Goal: Task Accomplishment & Management: Use online tool/utility

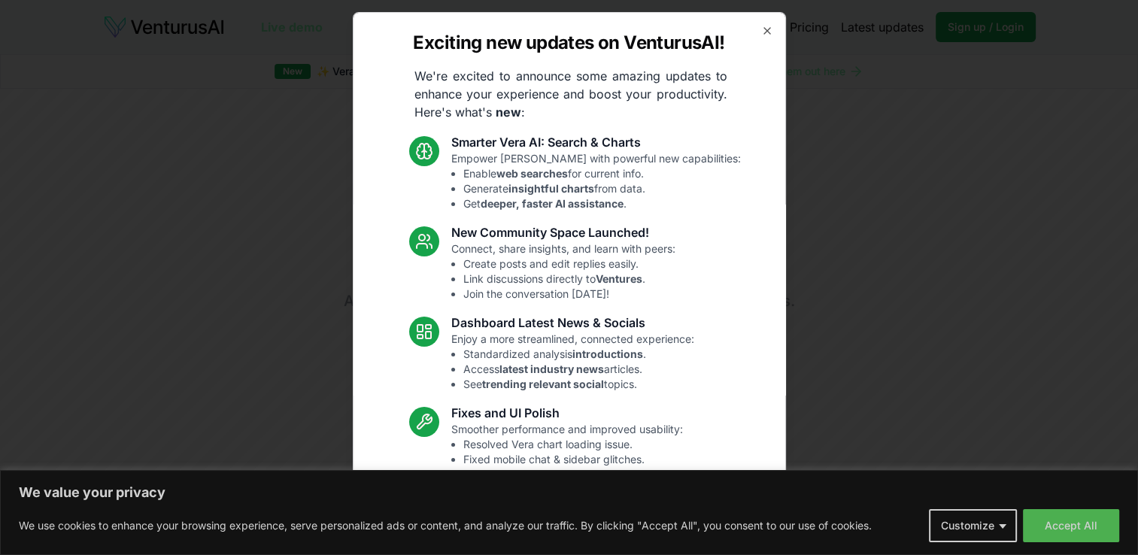
scroll to position [71, 0]
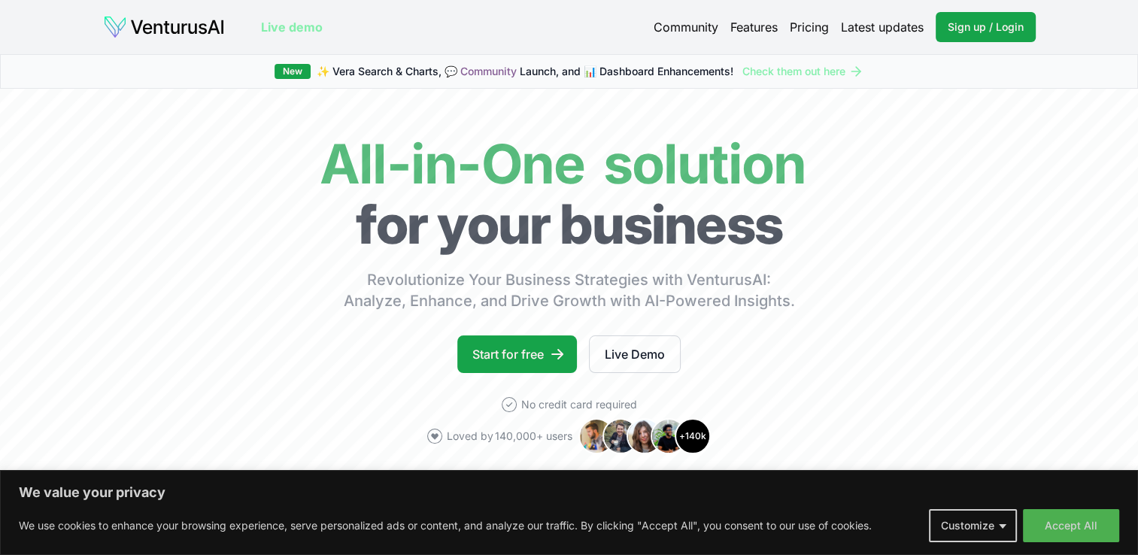
click at [1001, 527] on button "Customize" at bounding box center [973, 525] width 88 height 33
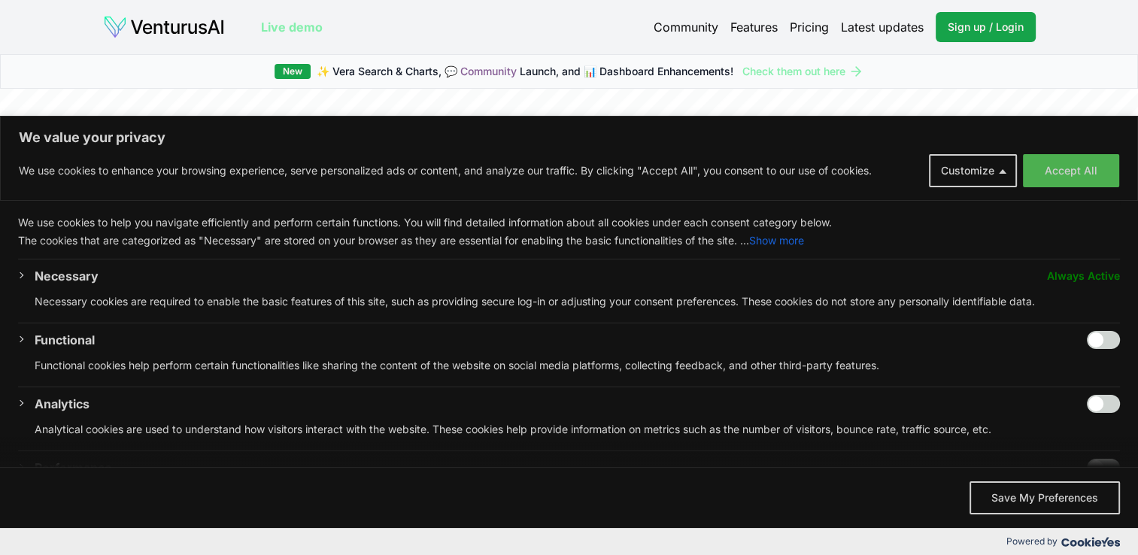
scroll to position [0, 0]
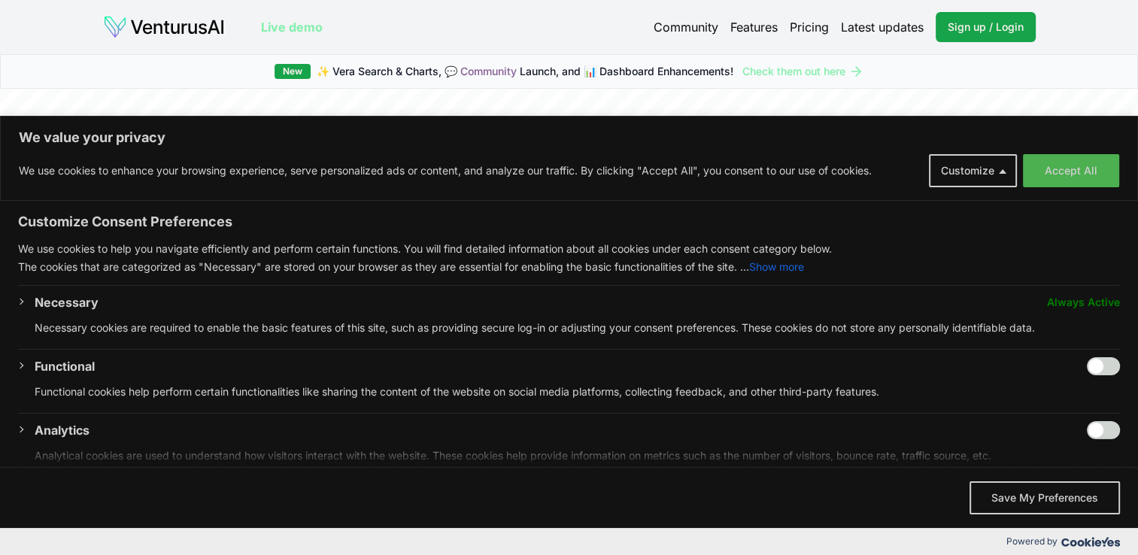
click at [1074, 303] on span "Always Active" at bounding box center [1083, 302] width 73 height 18
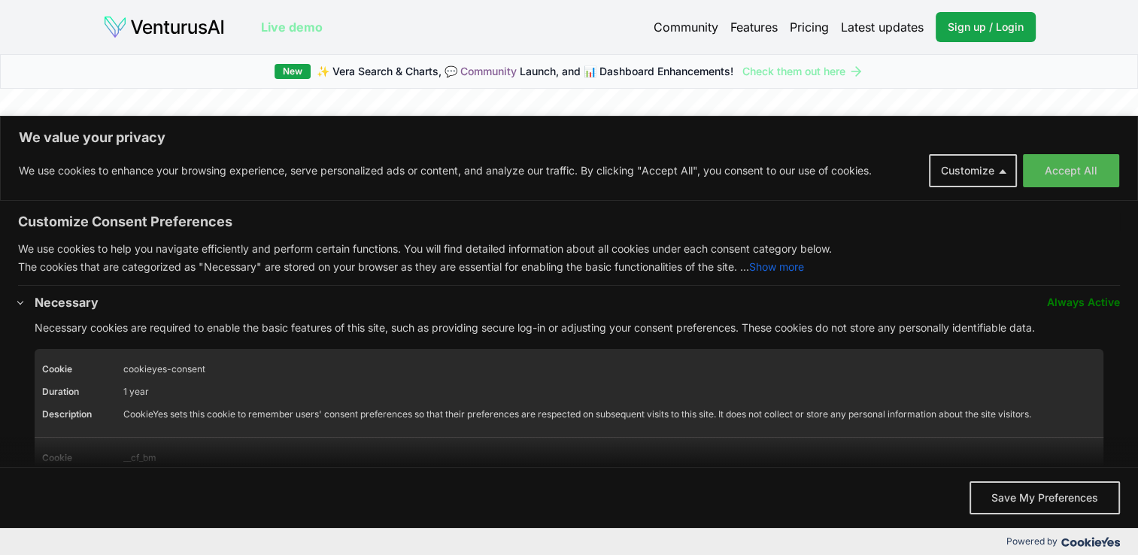
click at [804, 268] on button "Show more" at bounding box center [776, 267] width 55 height 18
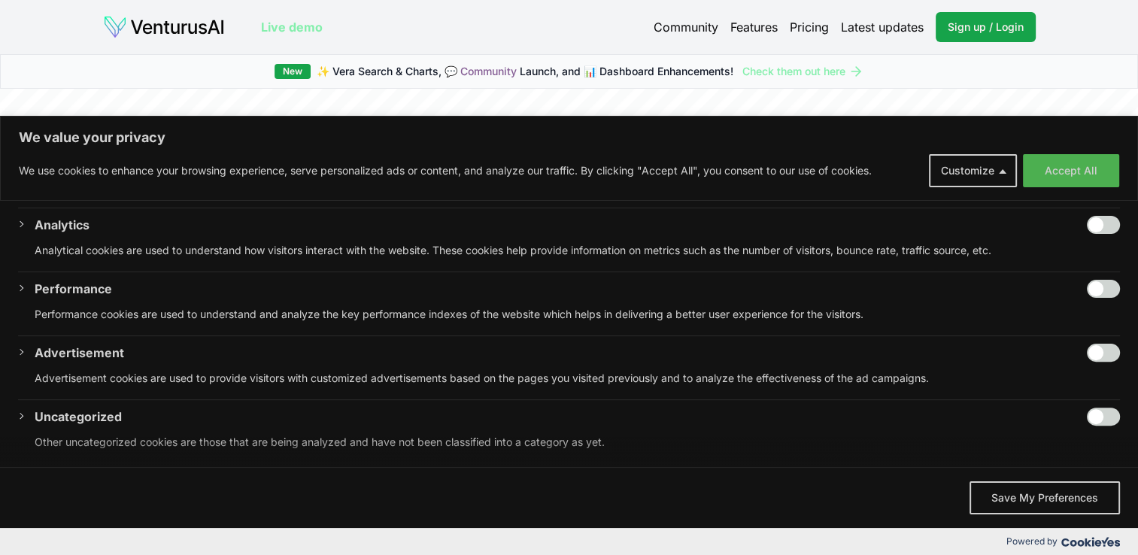
scroll to position [557, 0]
click at [1087, 414] on input "Enable Uncategorized" at bounding box center [1103, 415] width 33 height 18
click at [1087, 414] on input "Disable Uncategorized" at bounding box center [1103, 415] width 33 height 18
checkbox input "false"
click at [1035, 488] on button "Save My Preferences" at bounding box center [1045, 498] width 150 height 33
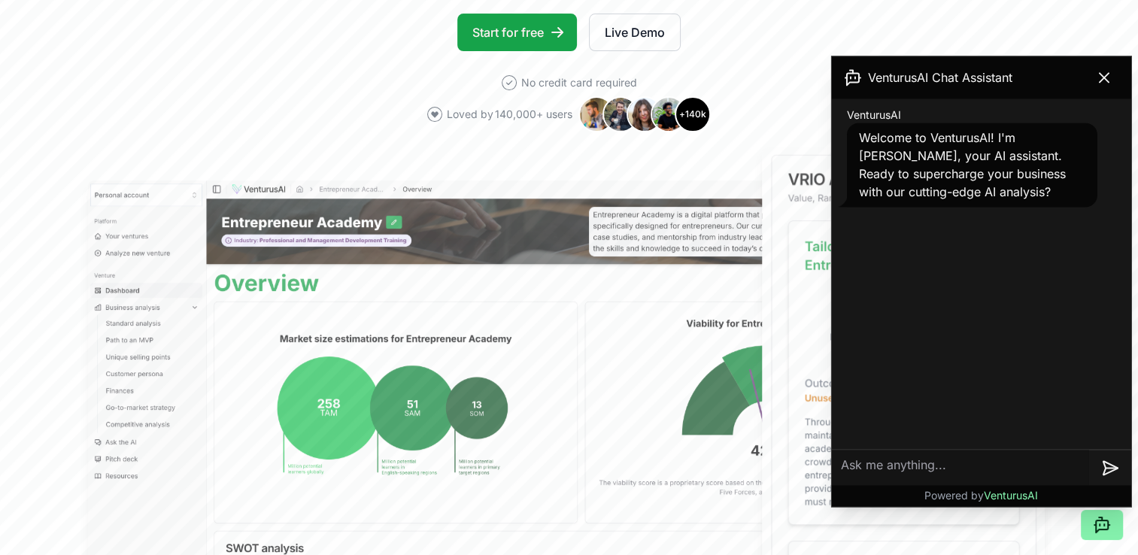
scroll to position [328, 0]
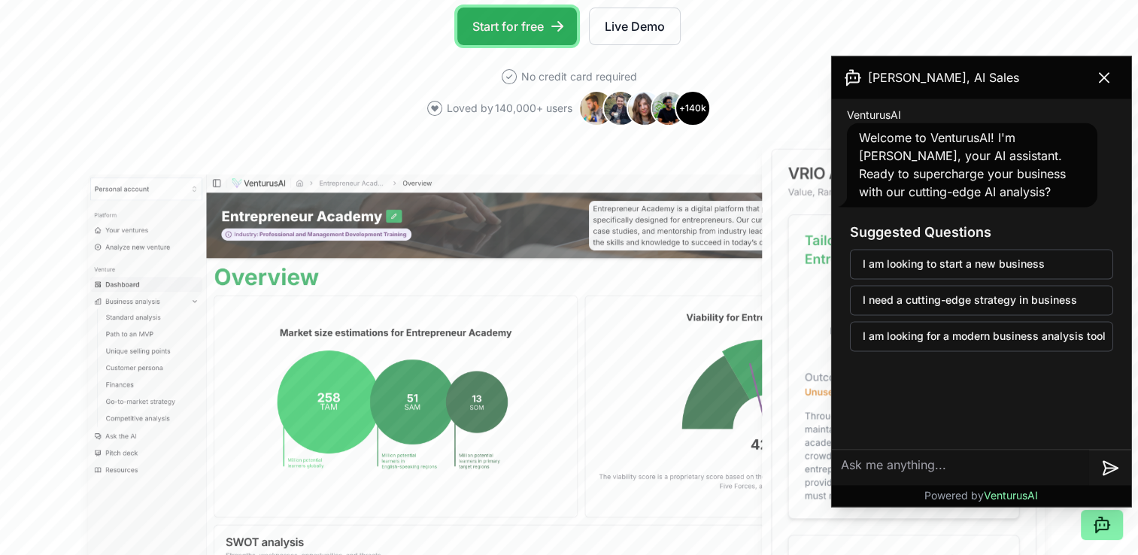
click at [513, 29] on link "Start for free" at bounding box center [517, 27] width 120 height 38
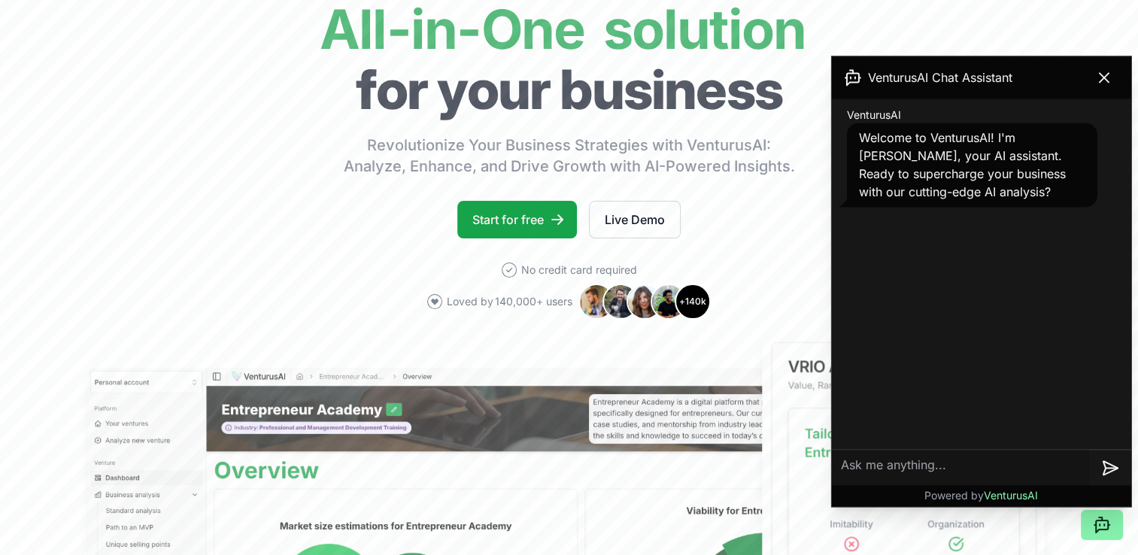
scroll to position [129, 0]
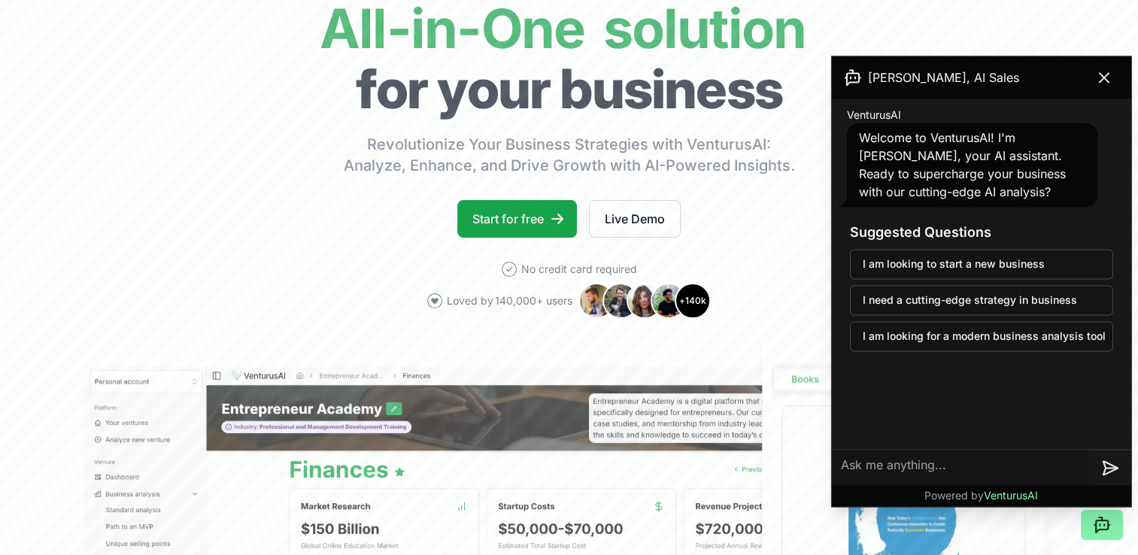
click at [883, 467] on textarea at bounding box center [960, 468] width 257 height 36
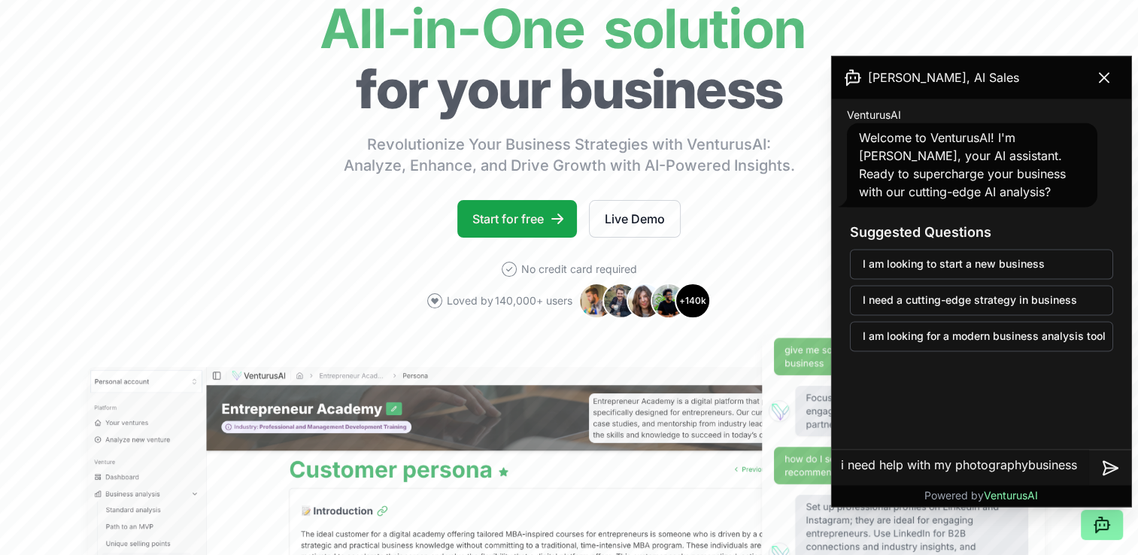
type textarea "i need help with my photography business"
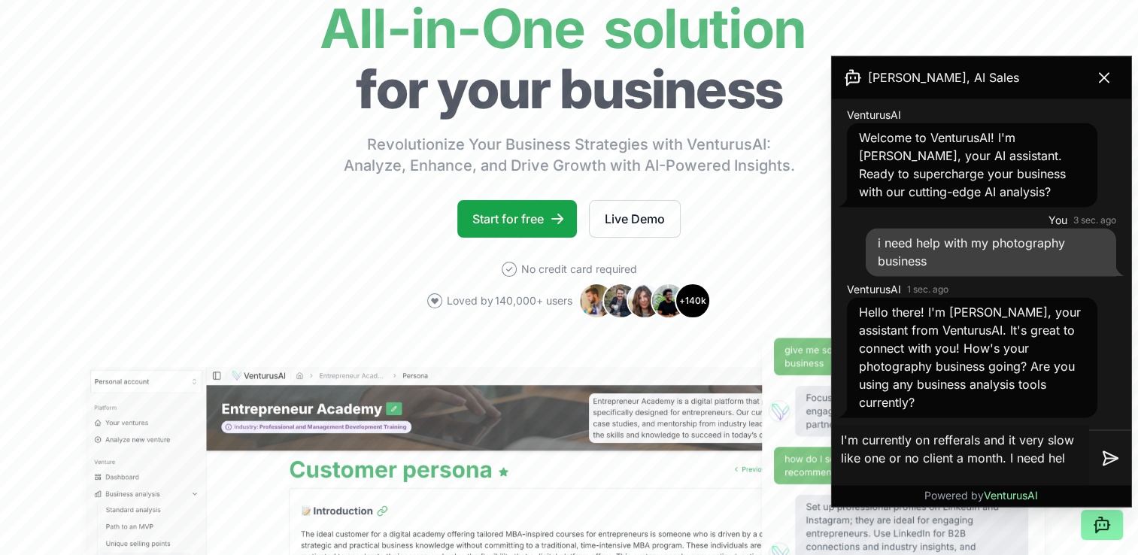
type textarea "I'm currently on refferals and it very slow like one or no client a month. I ne…"
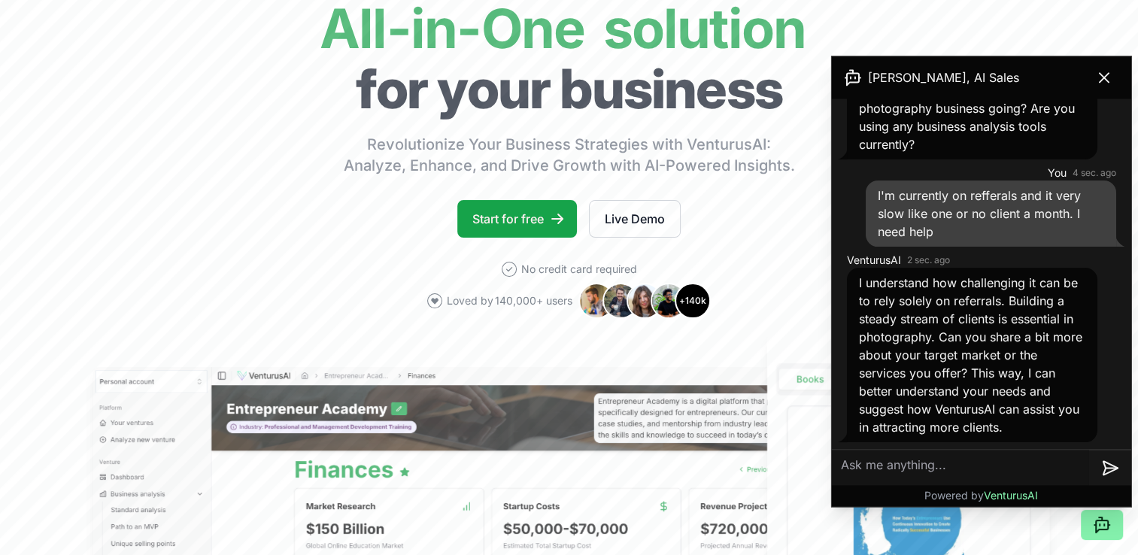
scroll to position [260, 0]
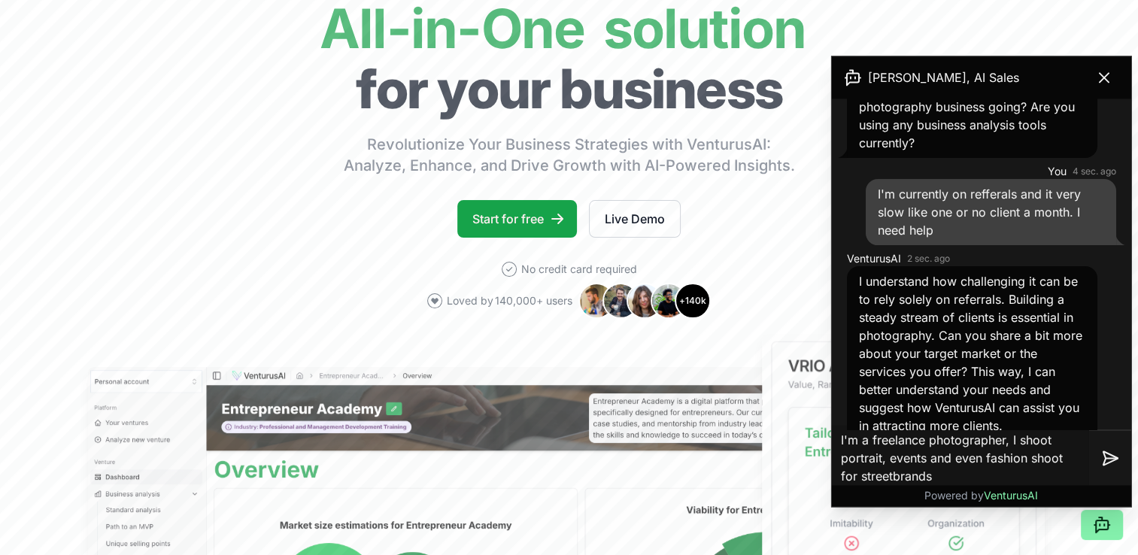
type textarea "I'm a freelance photographer, I shoot portrait, events and even fashion shoot f…"
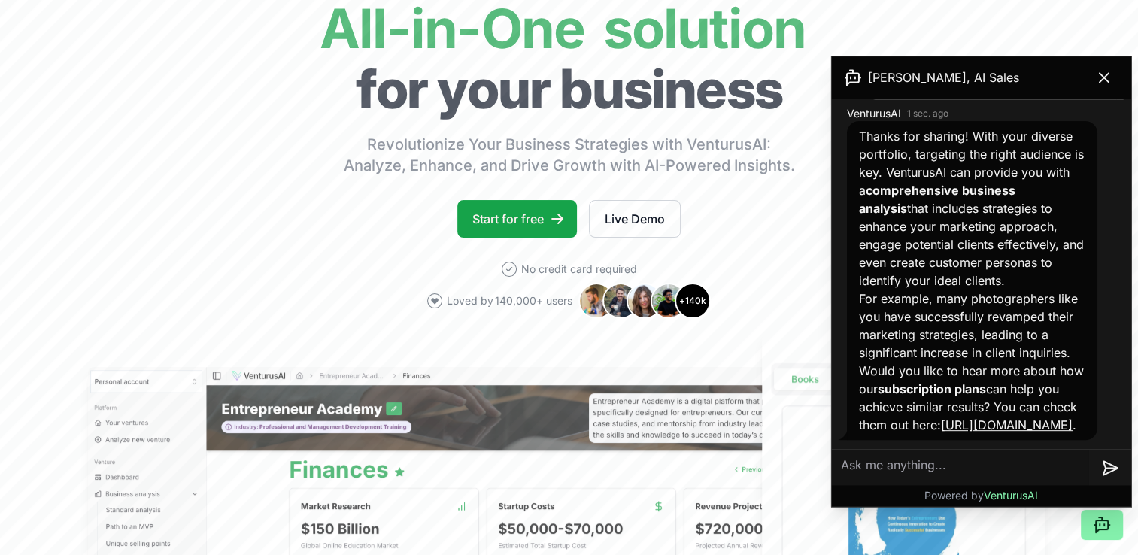
scroll to position [705, 0]
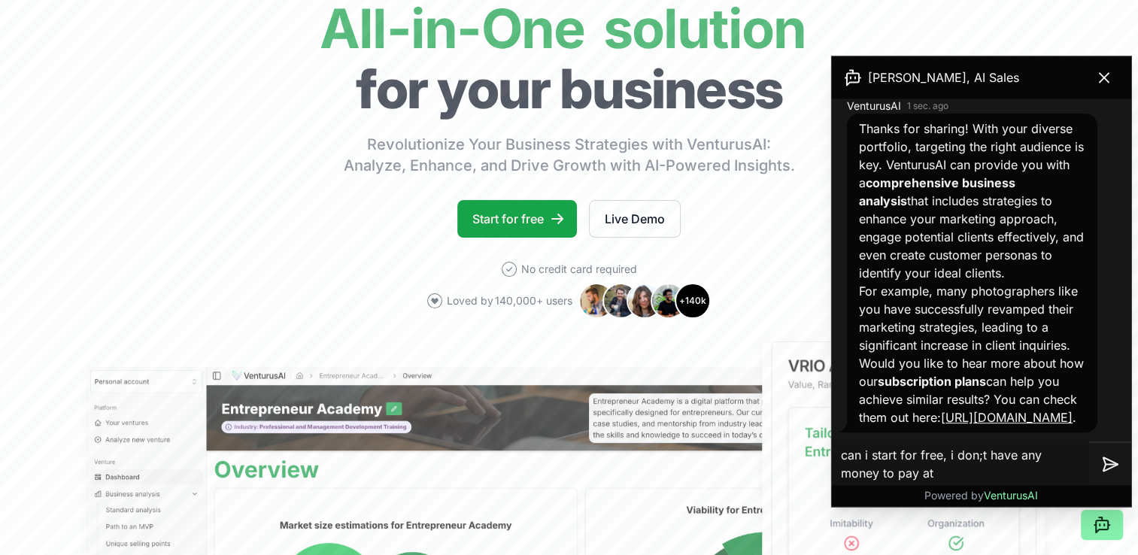
type textarea "can i start for free, i don;t have any money to pay atm"
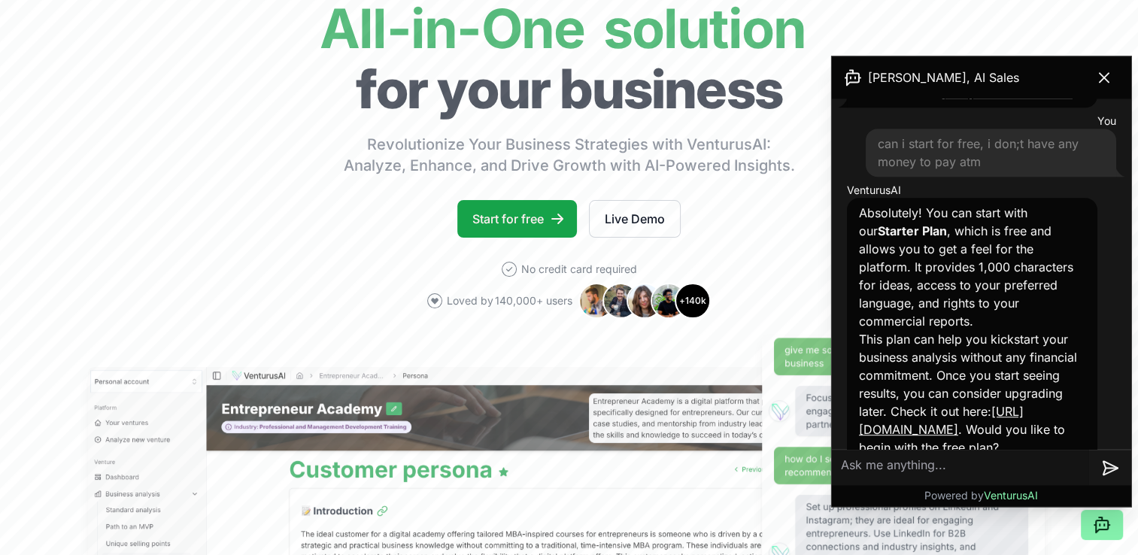
scroll to position [1060, 0]
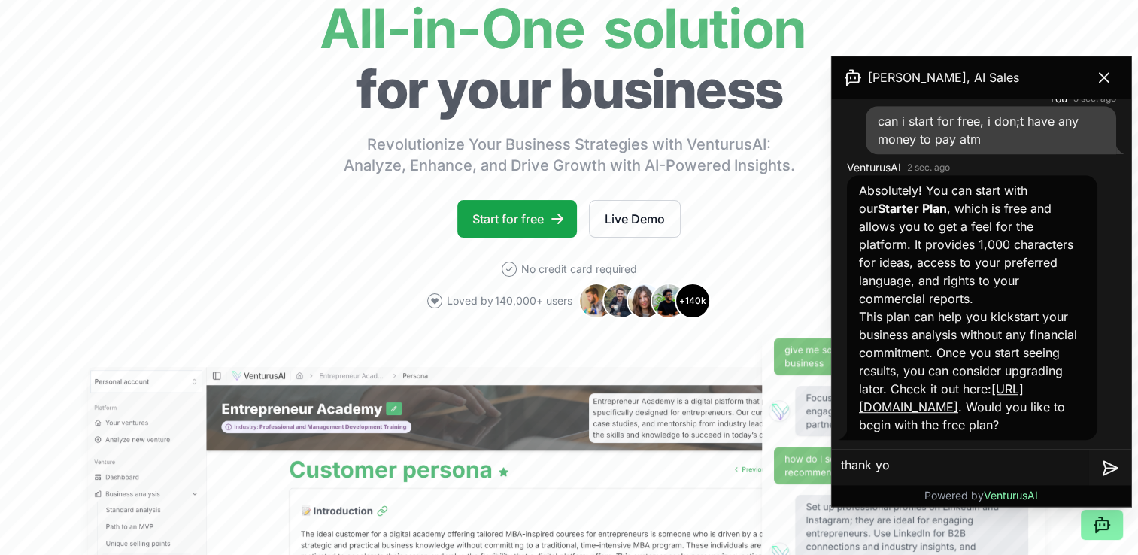
type textarea "thank you"
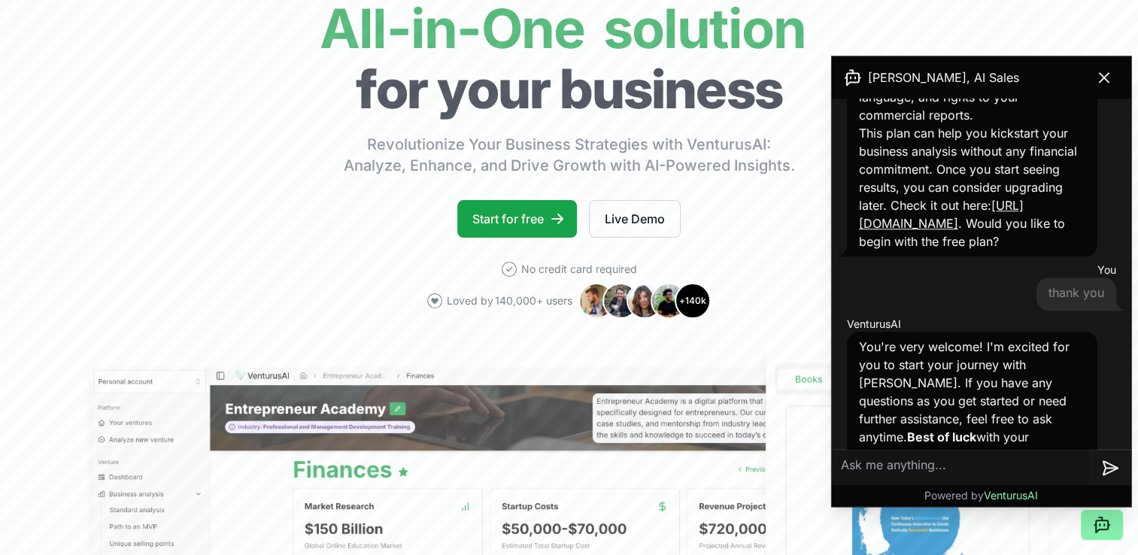
scroll to position [1274, 0]
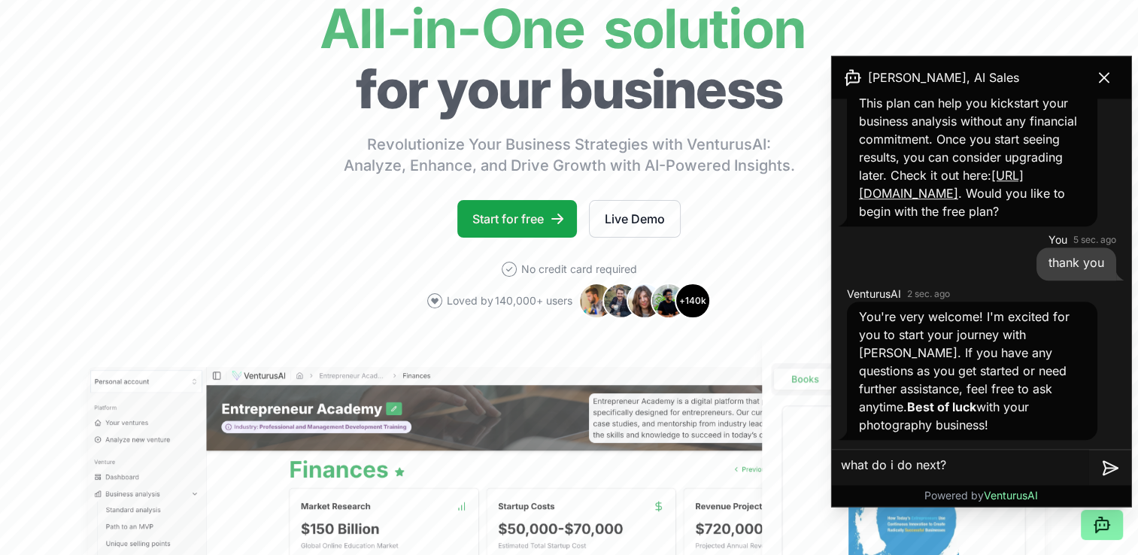
type textarea "what do i do next??"
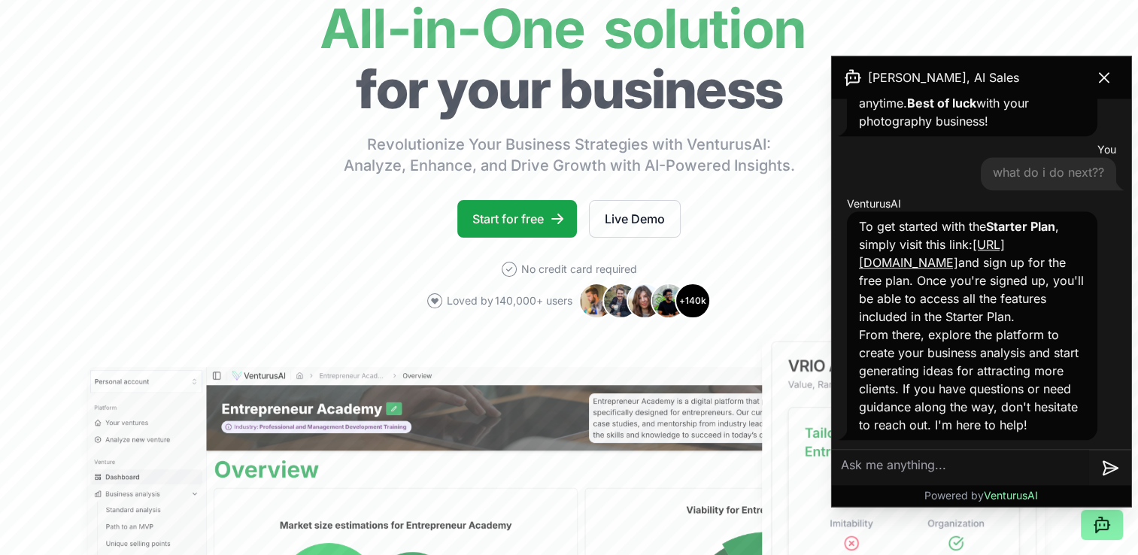
scroll to position [1596, 0]
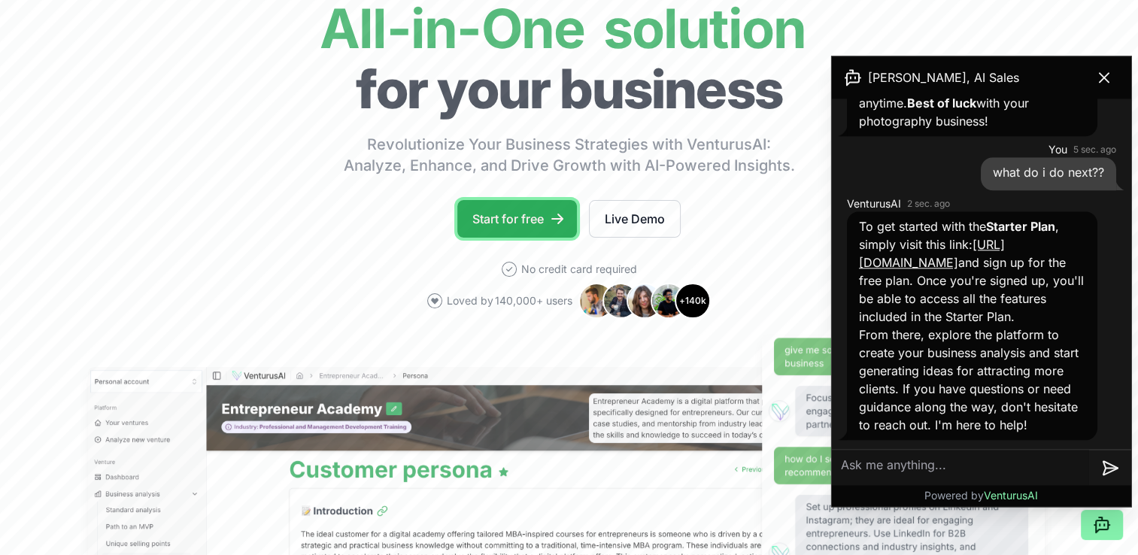
click at [513, 220] on link "Start for free" at bounding box center [517, 219] width 120 height 38
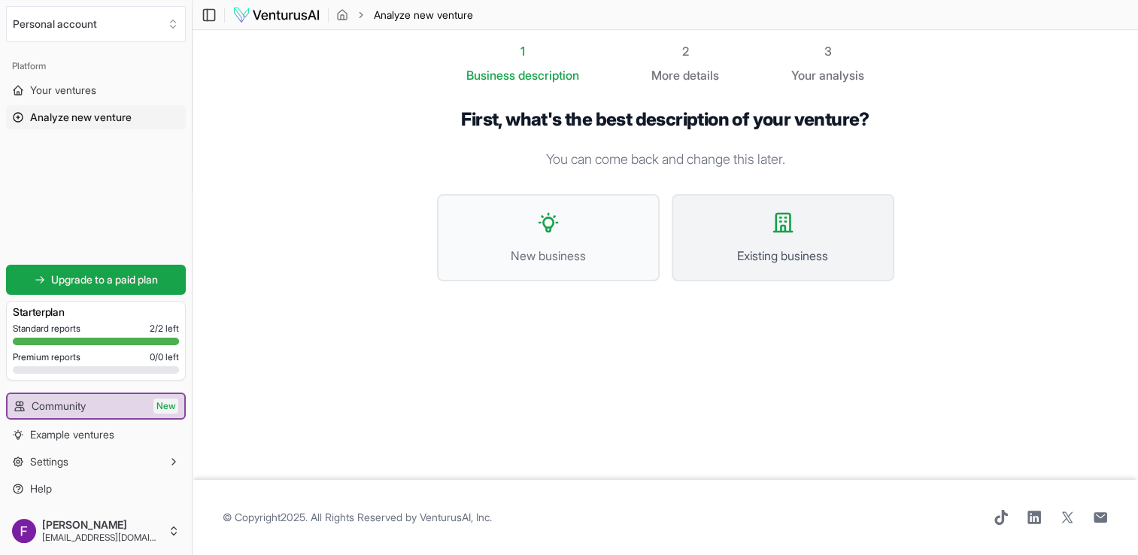
click at [774, 234] on button "Existing business" at bounding box center [783, 237] width 223 height 87
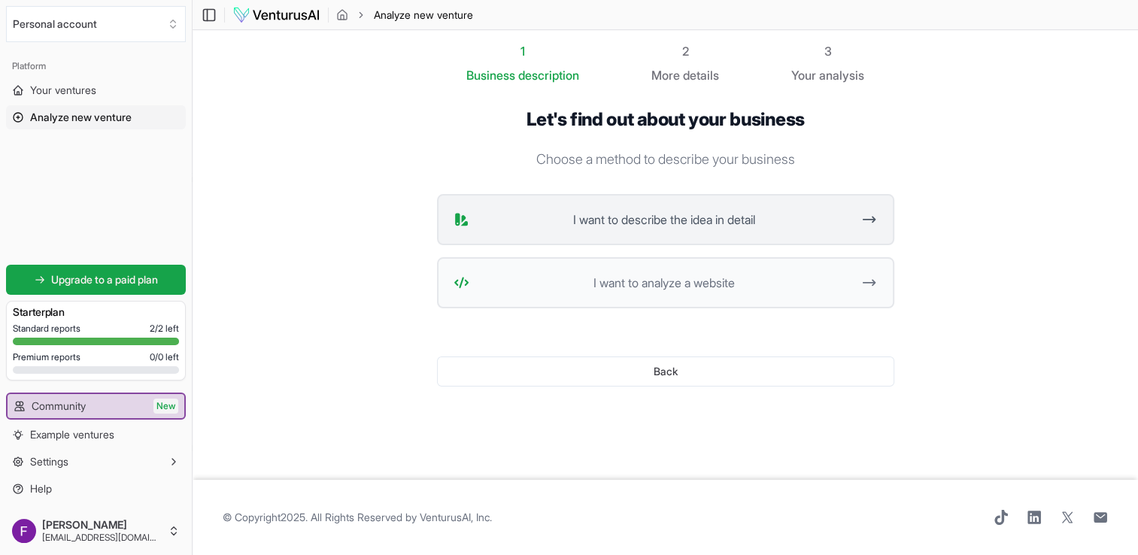
click at [644, 227] on span "I want to describe the idea in detail" at bounding box center [664, 220] width 377 height 18
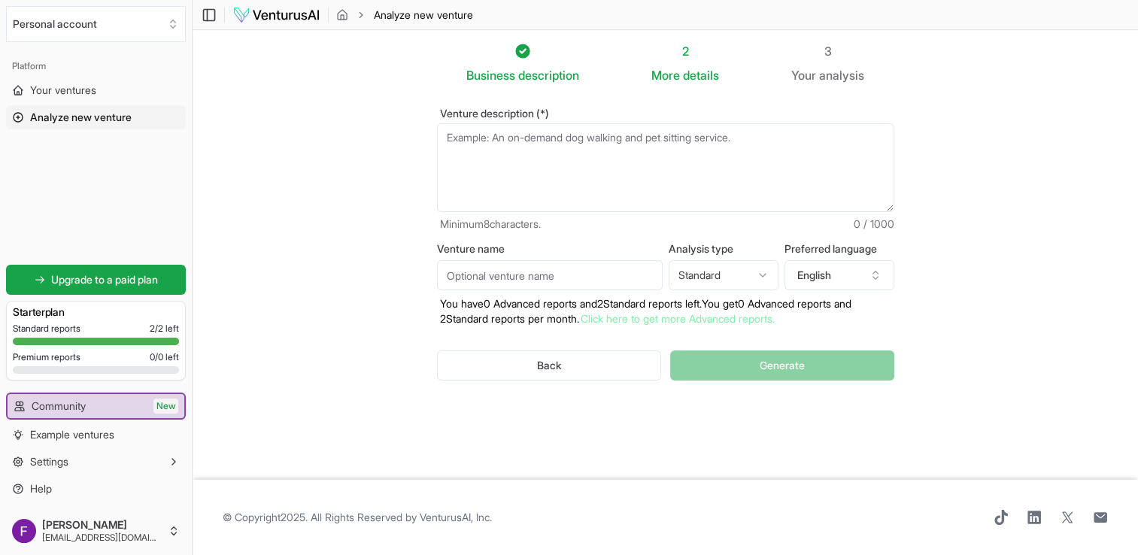
click at [505, 166] on textarea "Venture description (*)" at bounding box center [665, 167] width 457 height 89
type textarea "I"
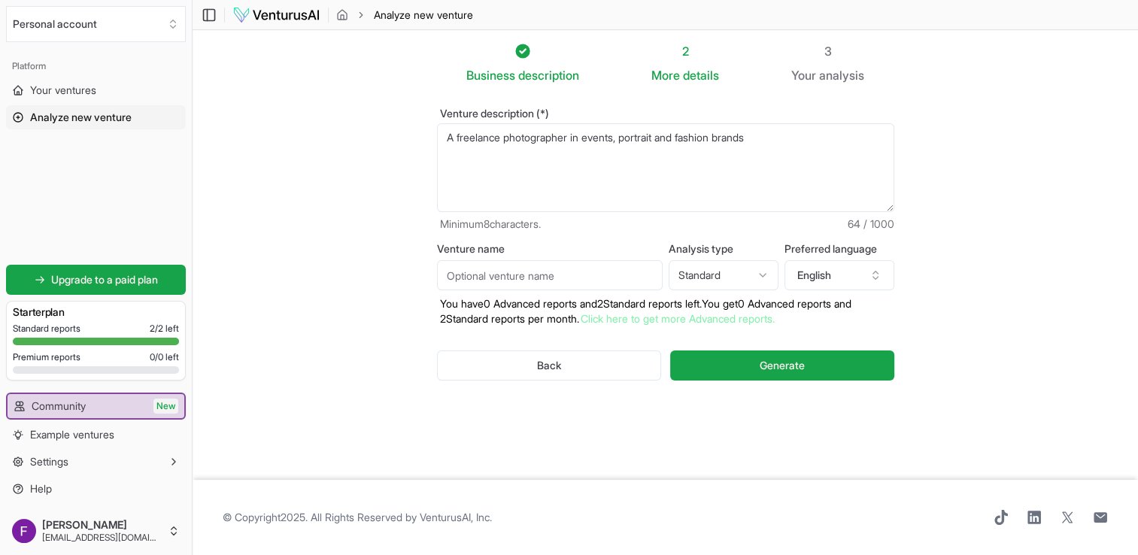
type textarea "A freelance photographer in events, portrait and fashion brands"
click at [508, 257] on div "Venture name" at bounding box center [550, 267] width 226 height 47
click at [505, 278] on input "Venture name" at bounding box center [550, 275] width 226 height 30
type input "Mide light"
click at [739, 271] on html "We value your privacy We use cookies to enhance your browsing experience, serve…" at bounding box center [569, 277] width 1138 height 555
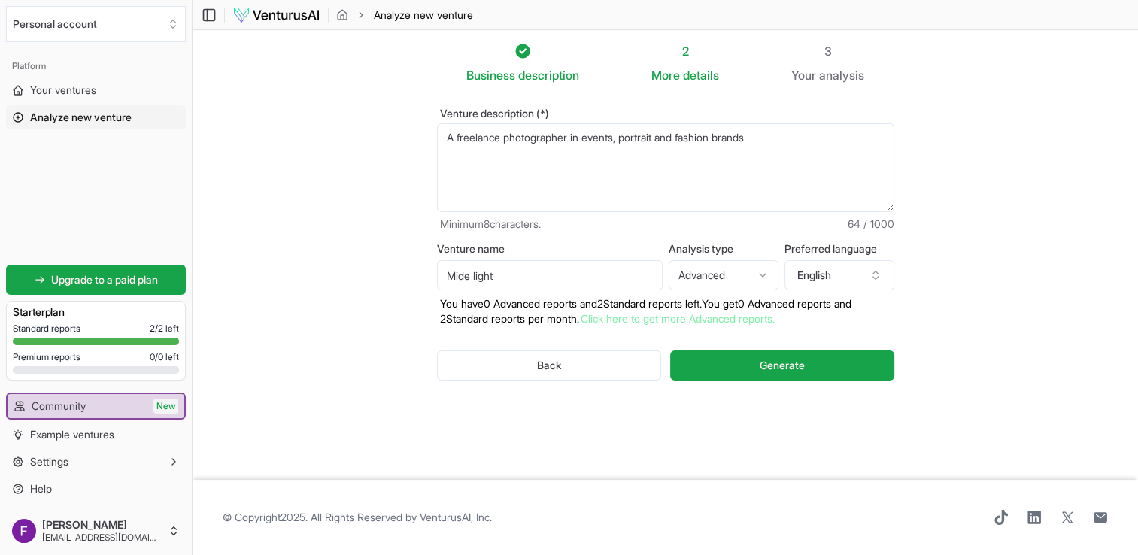
click at [728, 273] on html "We value your privacy We use cookies to enhance your browsing experience, serve…" at bounding box center [569, 277] width 1138 height 555
select select "standard"
click at [835, 269] on button "English" at bounding box center [840, 275] width 110 height 30
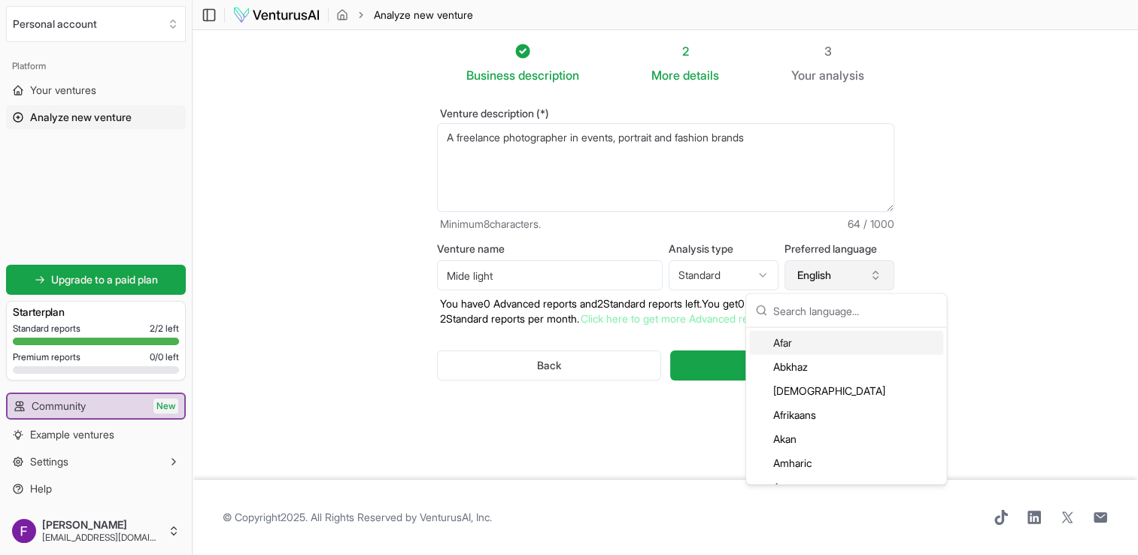
click at [835, 269] on button "English" at bounding box center [840, 275] width 110 height 30
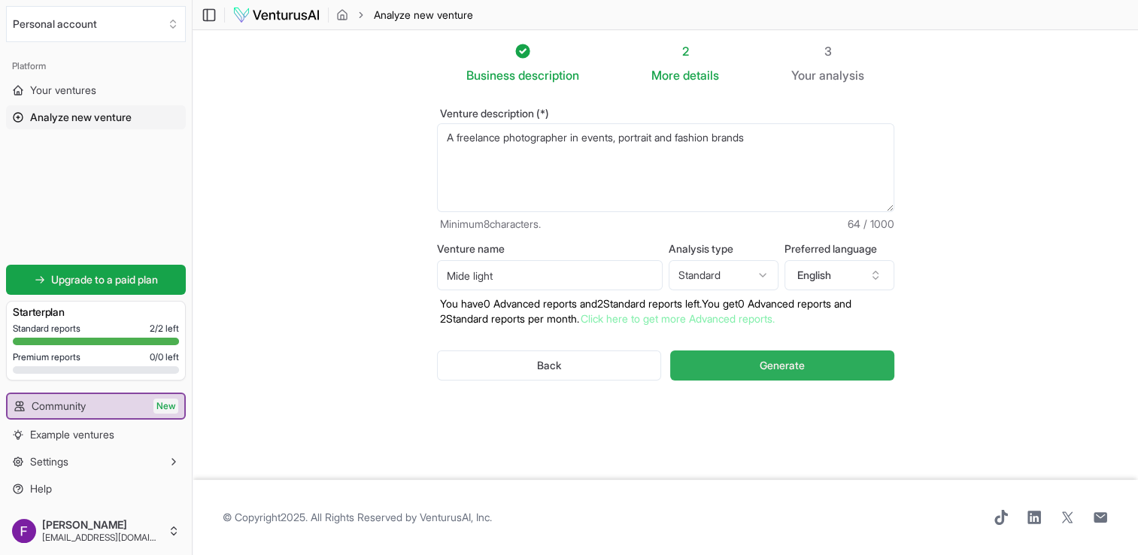
click at [730, 363] on button "Generate" at bounding box center [781, 366] width 223 height 30
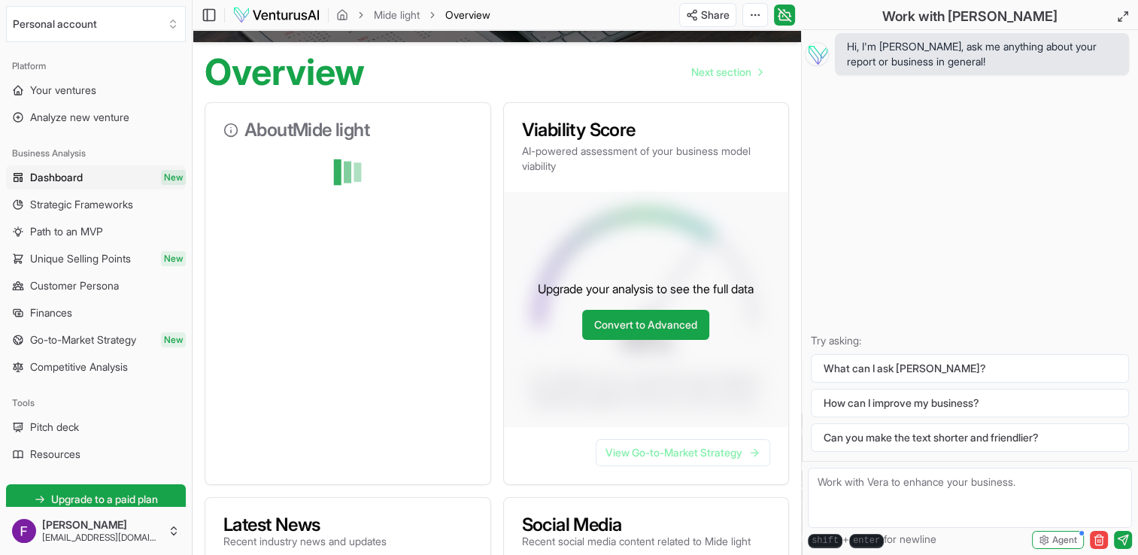
scroll to position [129, 0]
click at [336, 171] on div at bounding box center [347, 172] width 249 height 30
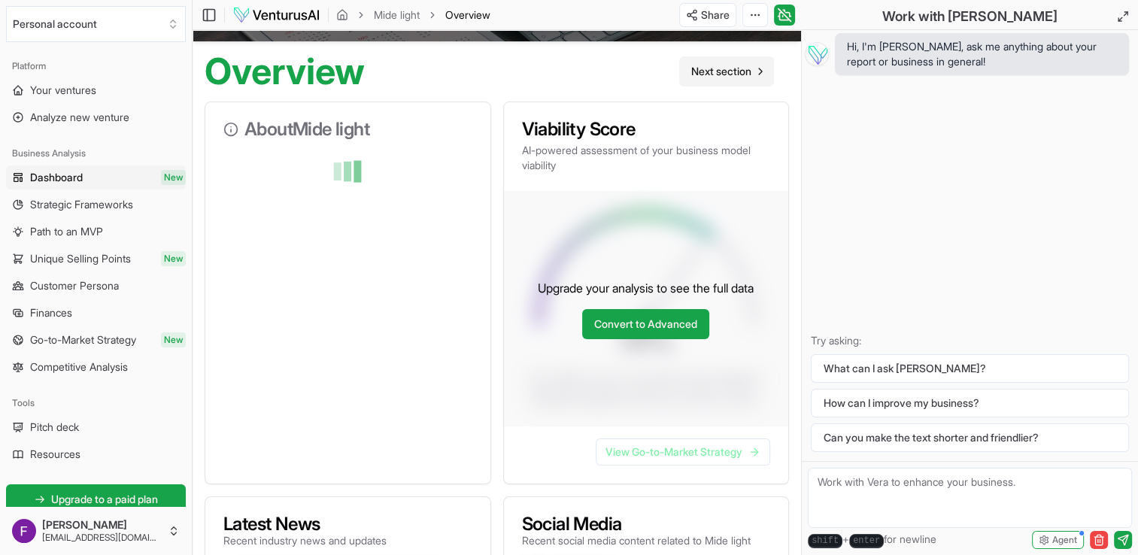
click at [731, 74] on span "Next section" at bounding box center [721, 71] width 60 height 15
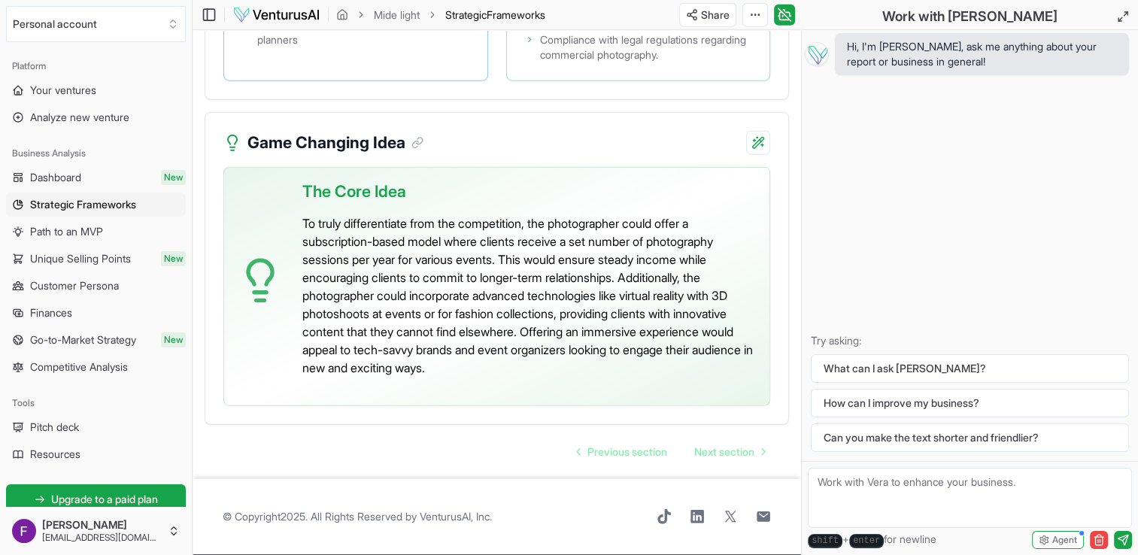
scroll to position [3925, 0]
click at [647, 450] on span "Previous section" at bounding box center [628, 452] width 80 height 15
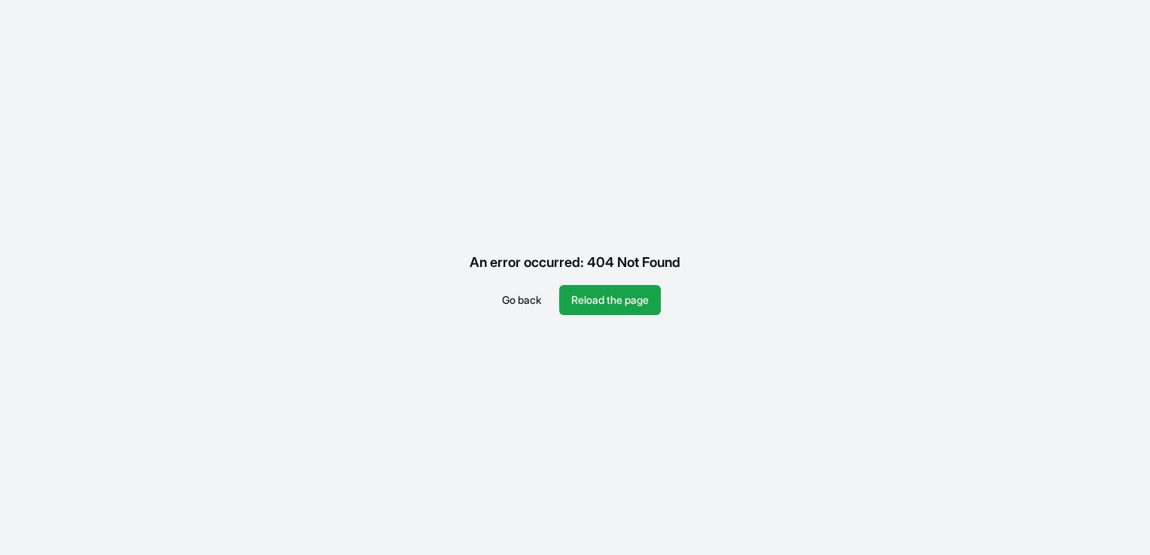
click at [510, 294] on button "Go back" at bounding box center [521, 300] width 63 height 30
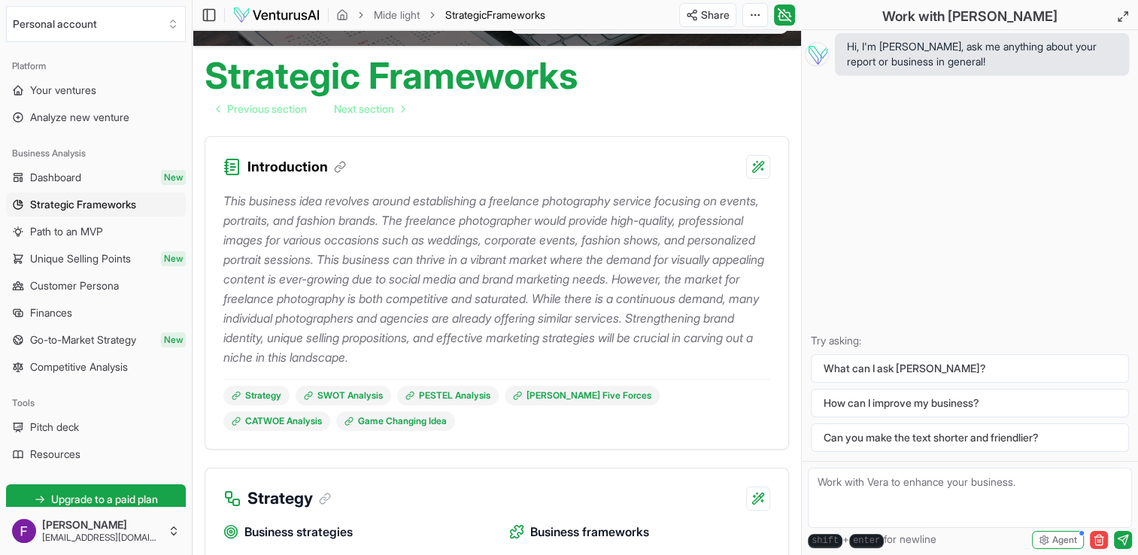
scroll to position [116, 0]
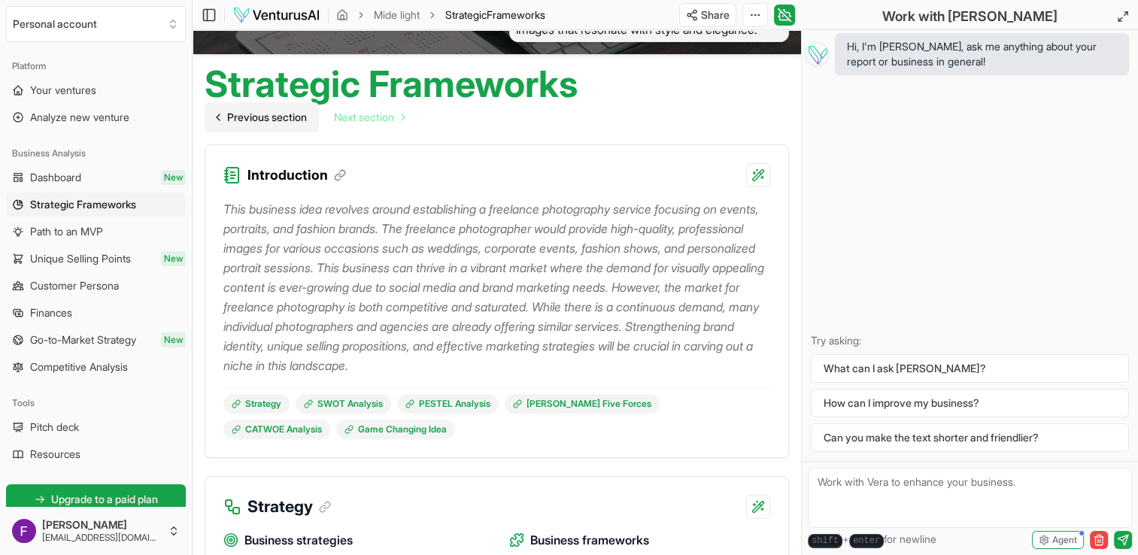
click at [242, 115] on span "Previous section" at bounding box center [267, 117] width 80 height 15
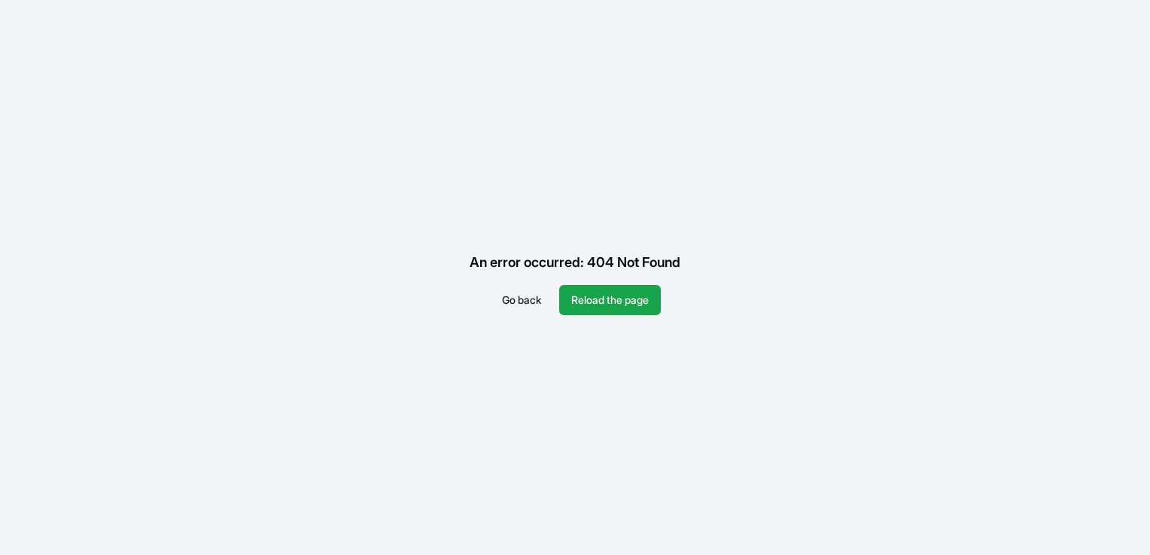
click at [505, 303] on button "Go back" at bounding box center [521, 300] width 63 height 30
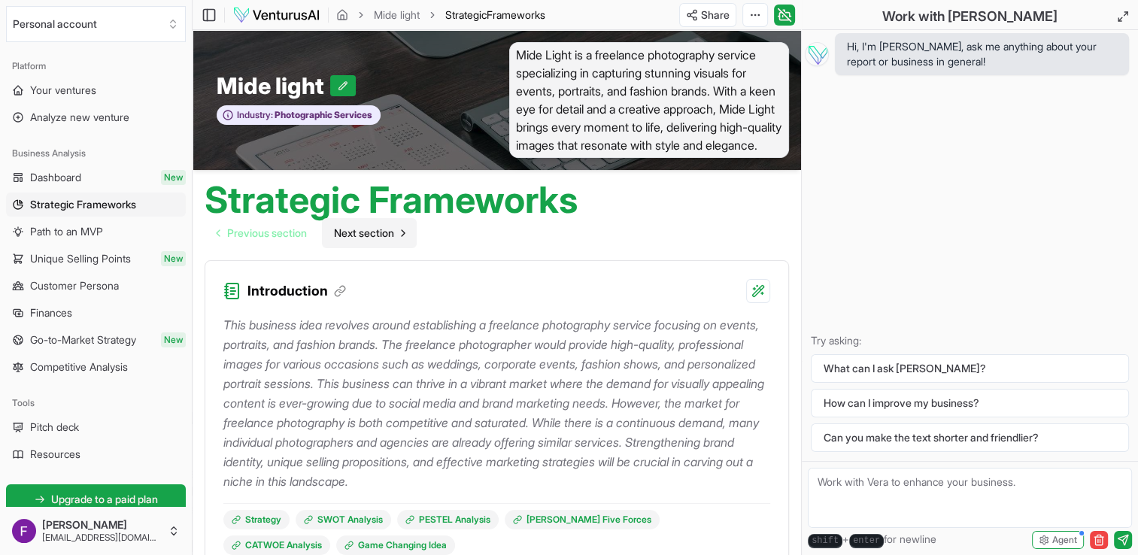
click at [371, 229] on span "Next section" at bounding box center [364, 233] width 60 height 15
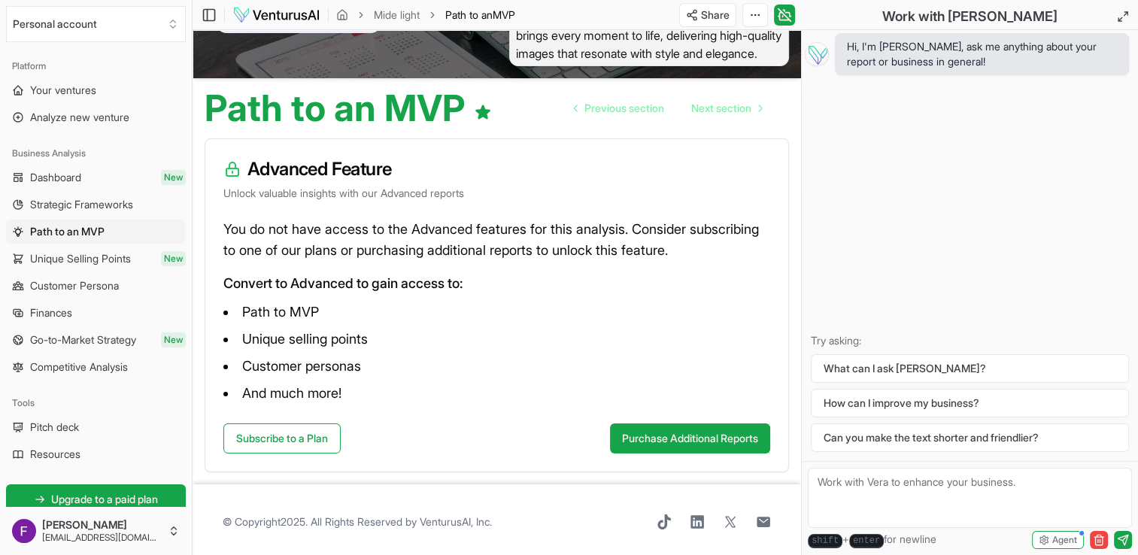
scroll to position [96, 0]
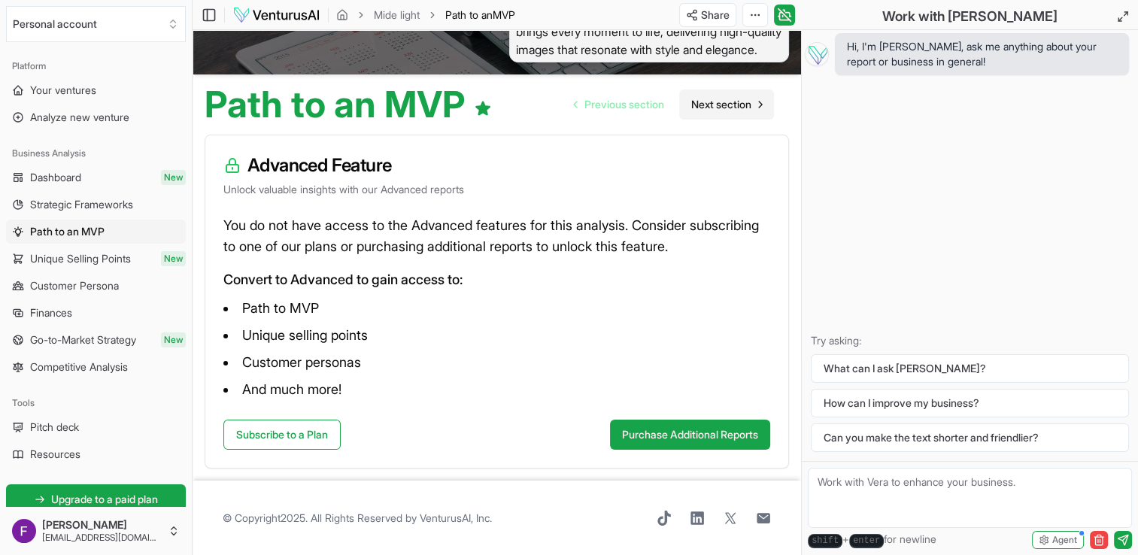
click at [737, 93] on link "Next section" at bounding box center [726, 105] width 95 height 30
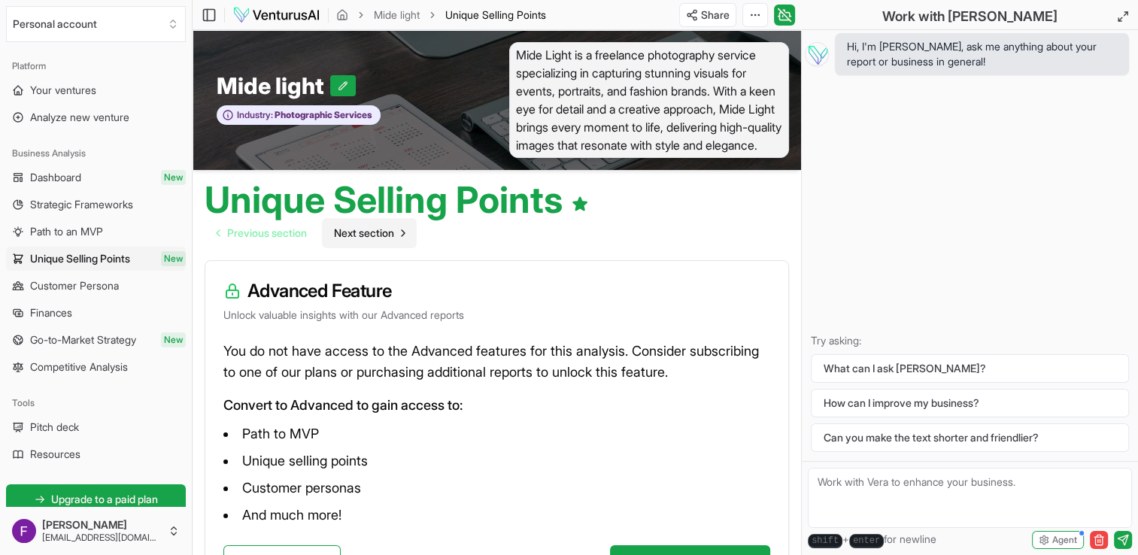
click at [364, 227] on span "Next section" at bounding box center [364, 233] width 60 height 15
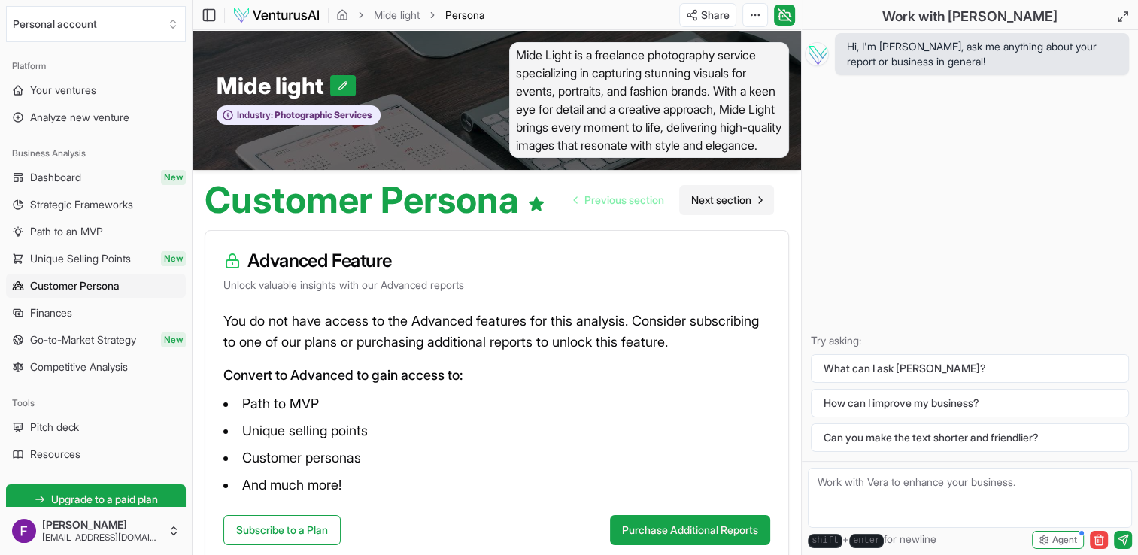
click at [706, 187] on link "Next section" at bounding box center [726, 200] width 95 height 30
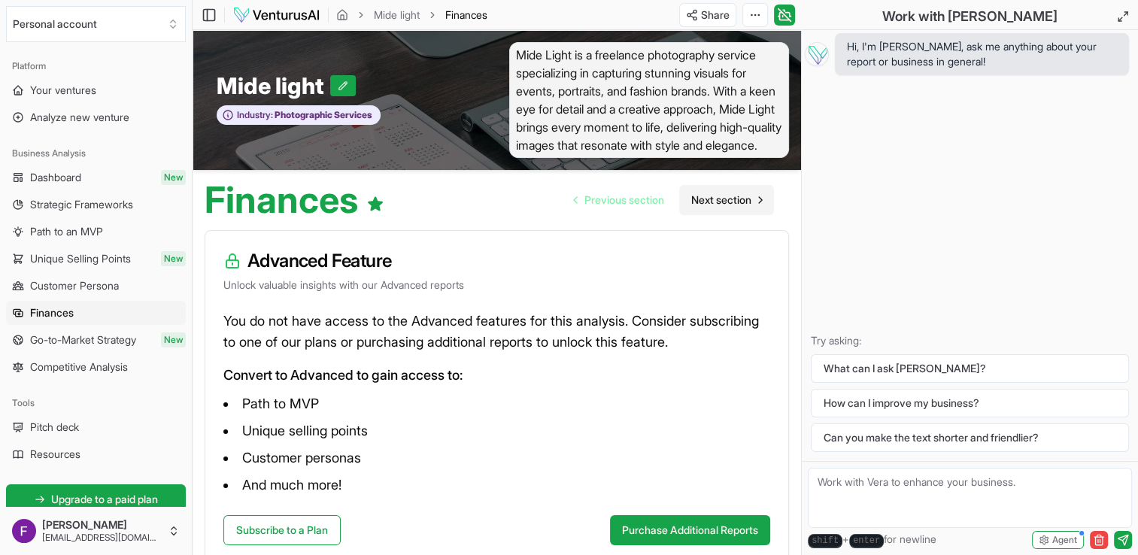
click at [706, 196] on span "Next section" at bounding box center [721, 200] width 60 height 15
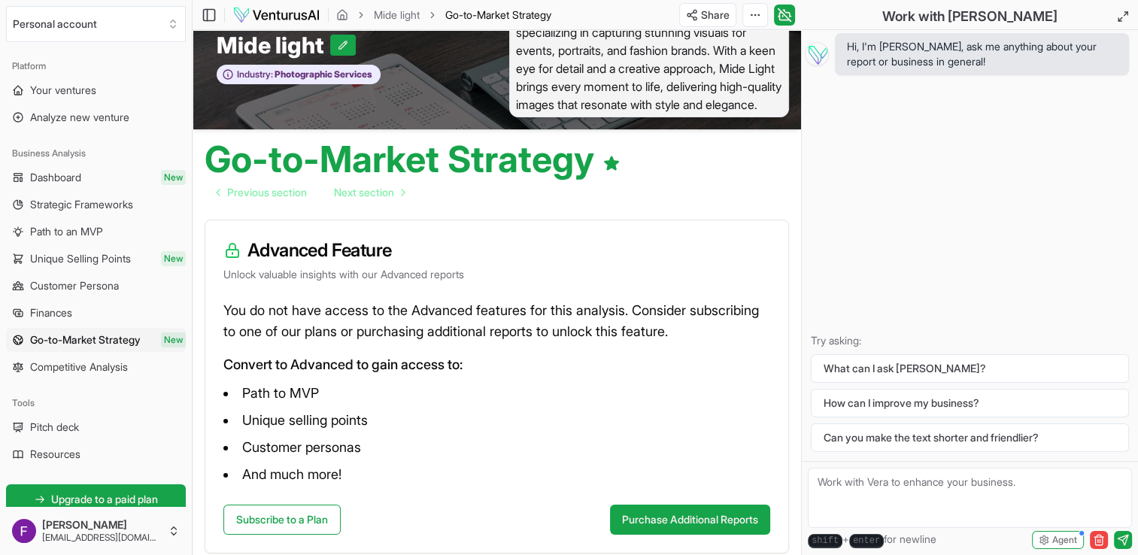
scroll to position [126, 0]
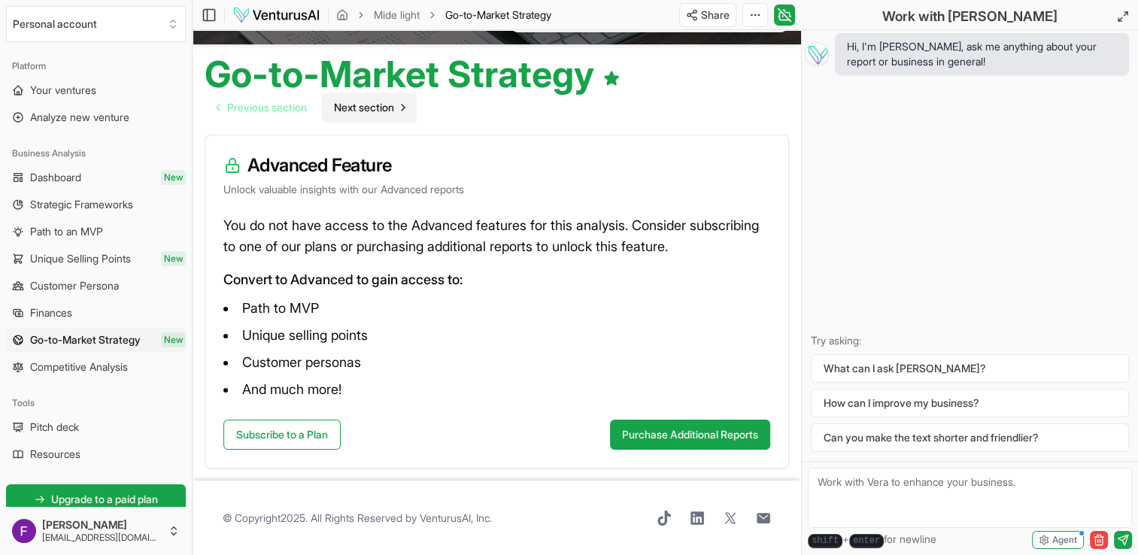
click at [376, 93] on link "Next section" at bounding box center [369, 108] width 95 height 30
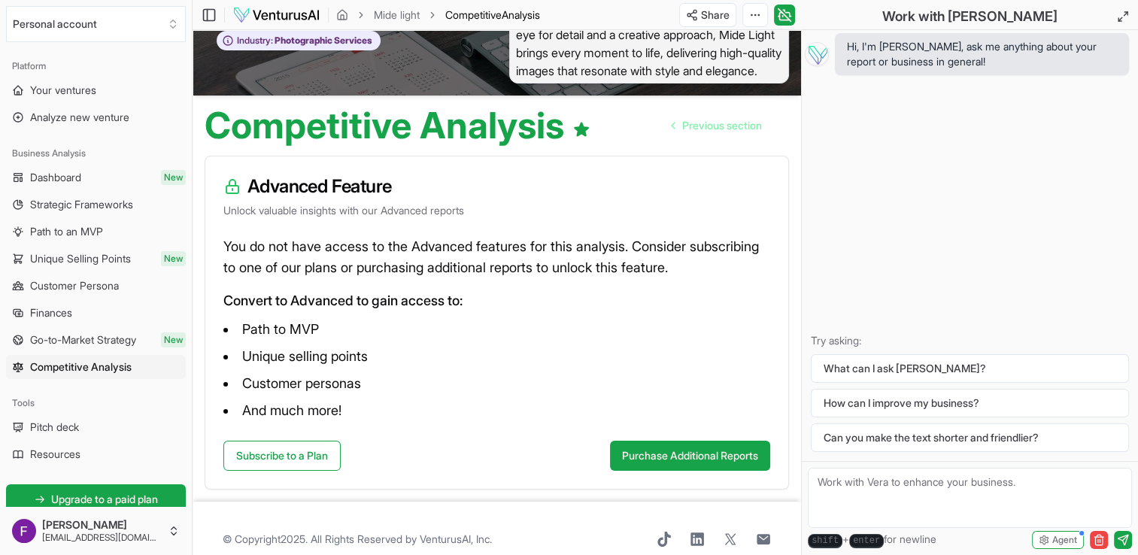
scroll to position [64, 0]
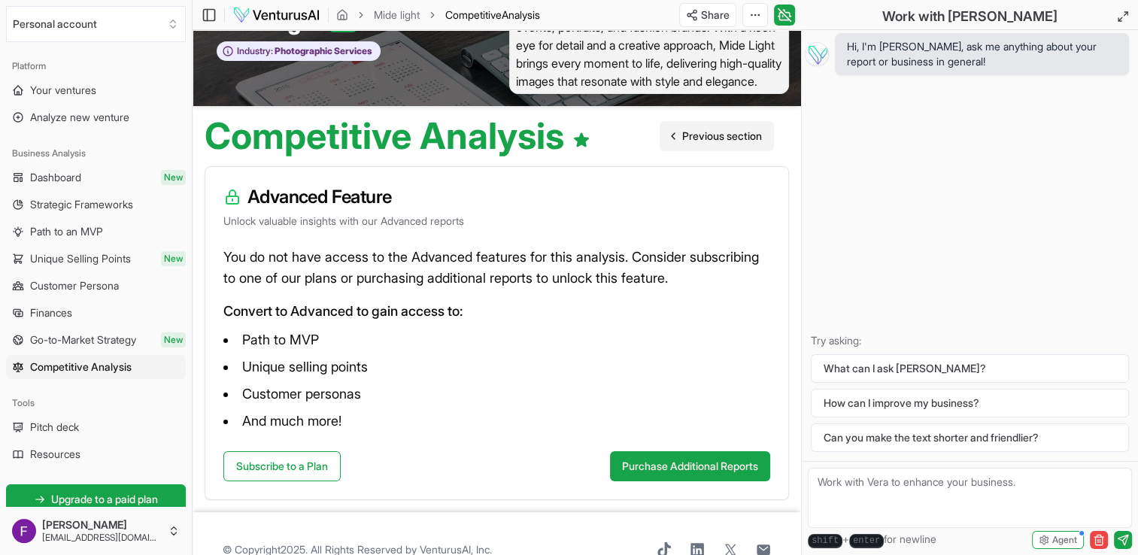
click at [702, 140] on span "Previous section" at bounding box center [722, 136] width 80 height 15
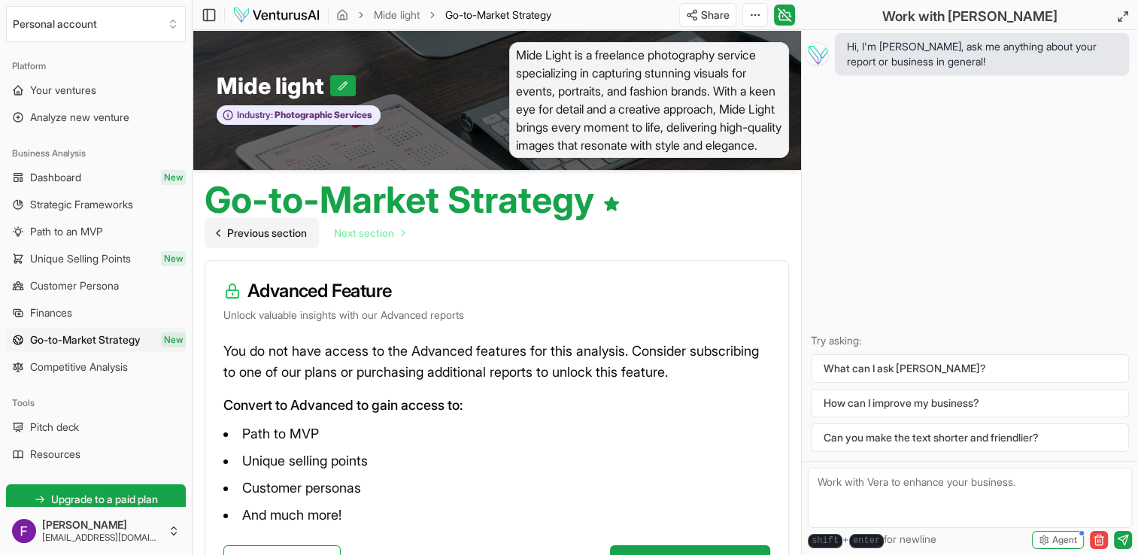
click at [702, 140] on span "Mide Light is a freelance photography service specializing in capturing stunnin…" at bounding box center [649, 100] width 281 height 116
click at [290, 226] on span "Previous section" at bounding box center [267, 233] width 80 height 15
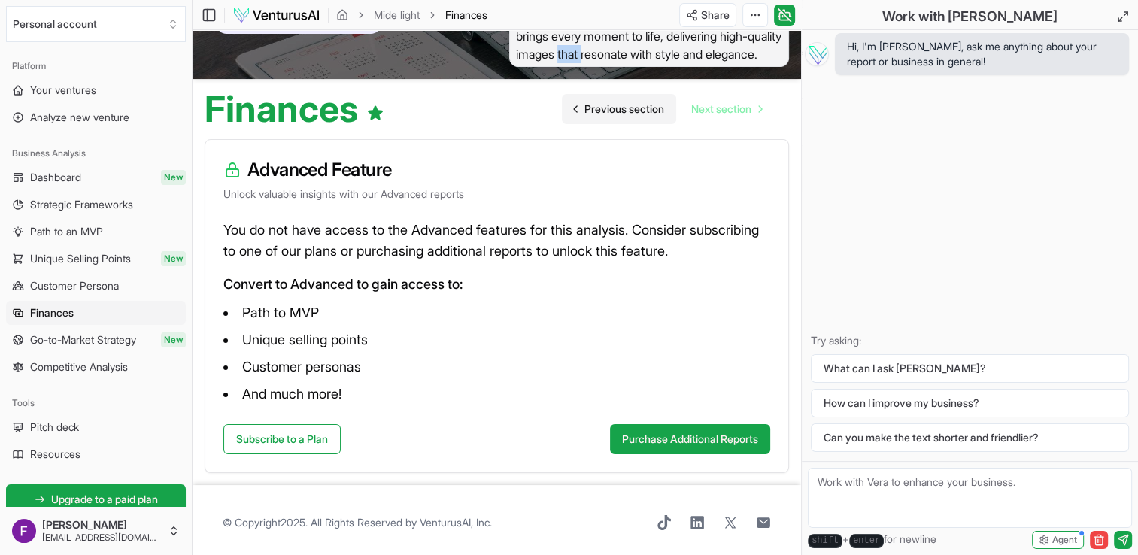
scroll to position [90, 0]
click at [644, 102] on span "Previous section" at bounding box center [625, 109] width 80 height 15
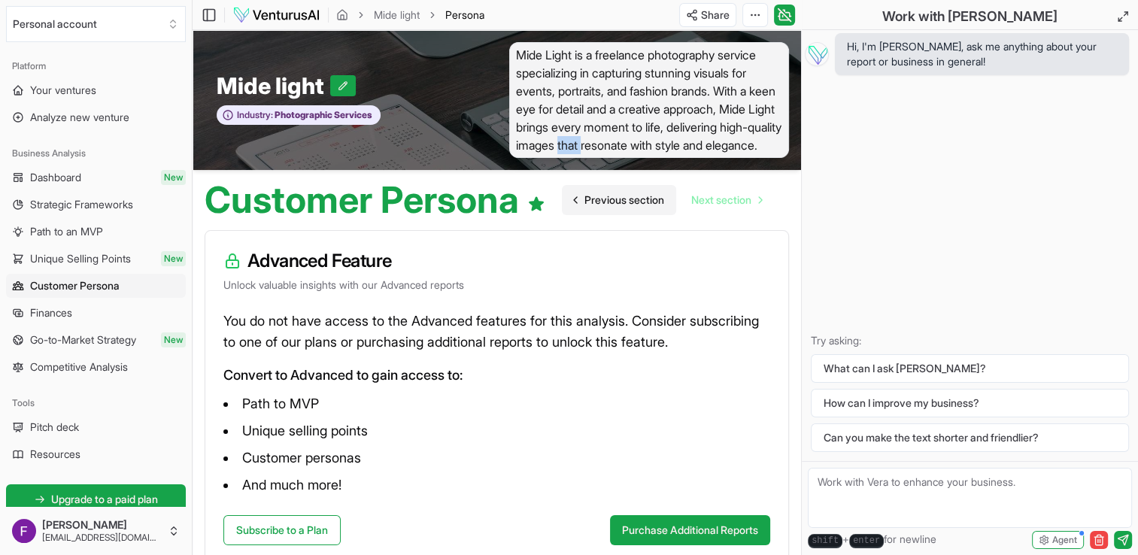
click at [579, 189] on link "Previous section" at bounding box center [619, 200] width 114 height 30
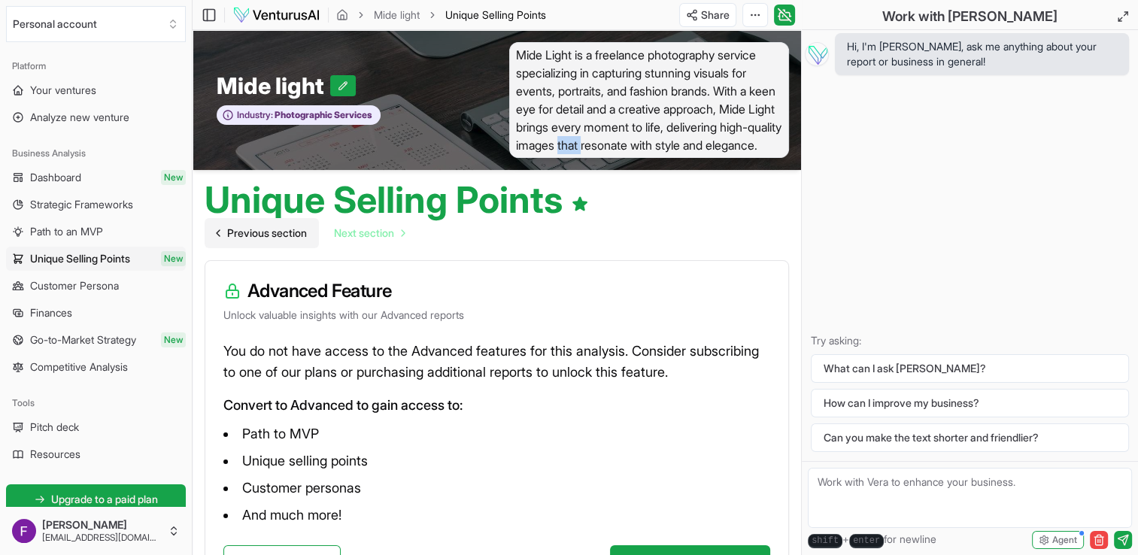
click at [301, 236] on span "Previous section" at bounding box center [267, 233] width 80 height 15
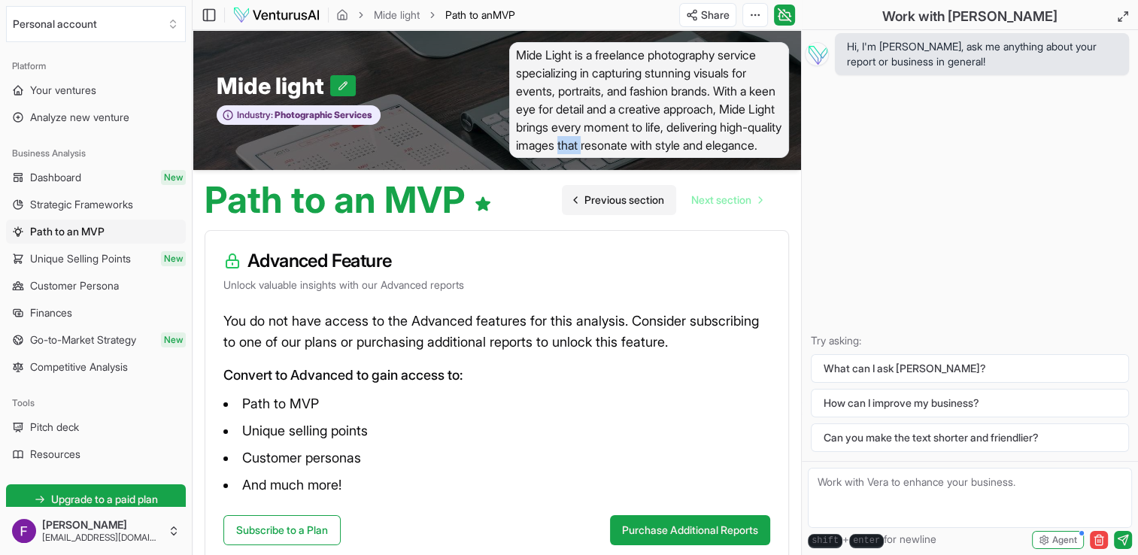
click at [616, 206] on span "Previous section" at bounding box center [625, 200] width 80 height 15
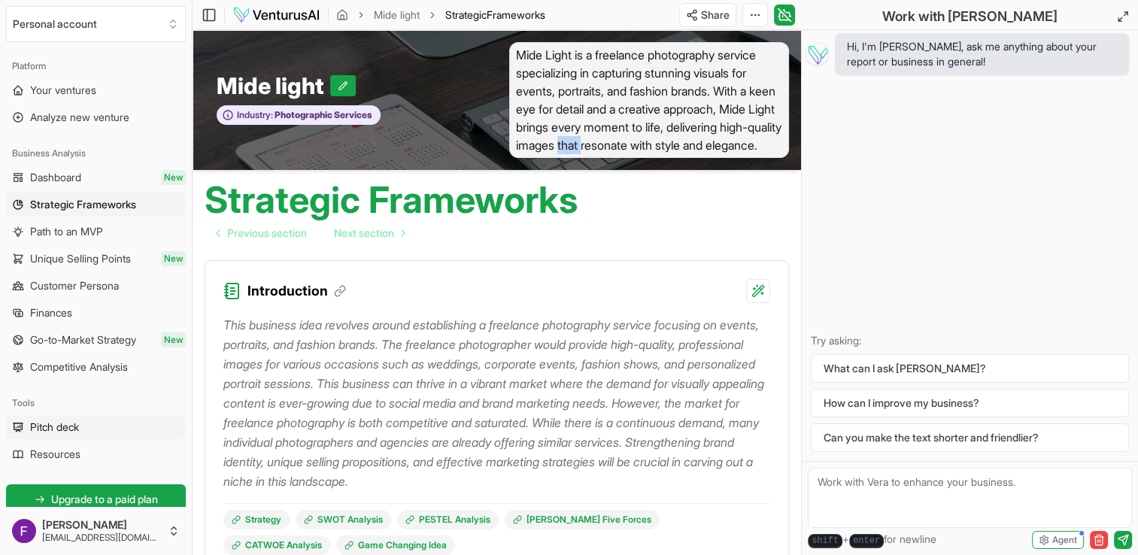
click at [84, 429] on link "Pitch deck" at bounding box center [96, 427] width 180 height 24
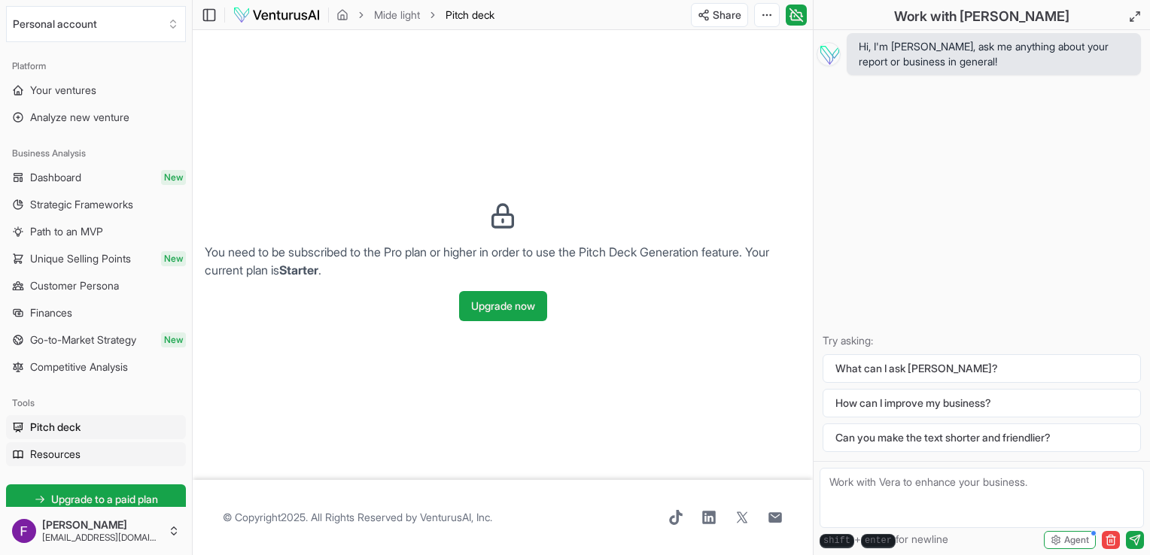
click at [78, 462] on link "Resources" at bounding box center [96, 454] width 180 height 24
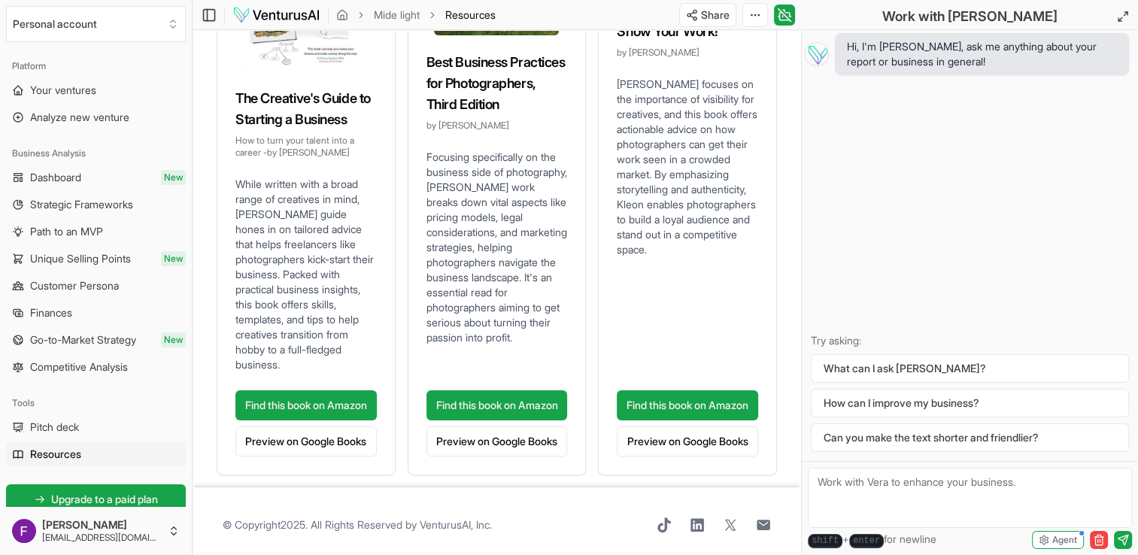
scroll to position [263, 0]
click at [490, 440] on link "Preview on Google Books" at bounding box center [497, 441] width 141 height 30
